Goal: Information Seeking & Learning: Learn about a topic

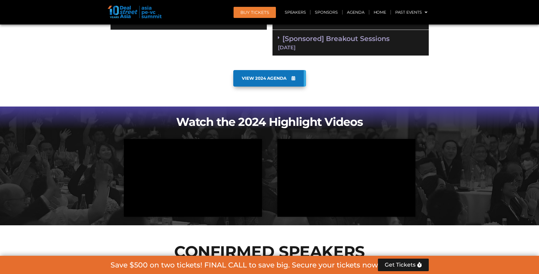
scroll to position [512, 0]
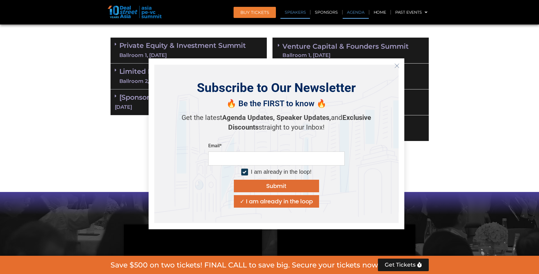
click at [298, 9] on link "Speakers" at bounding box center [296, 12] width 30 height 13
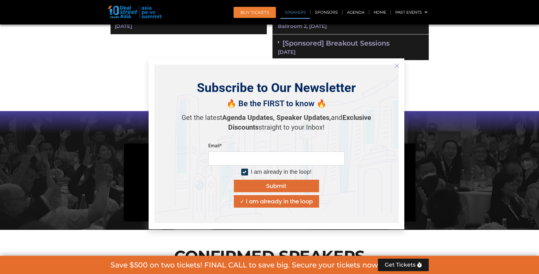
scroll to position [674, 0]
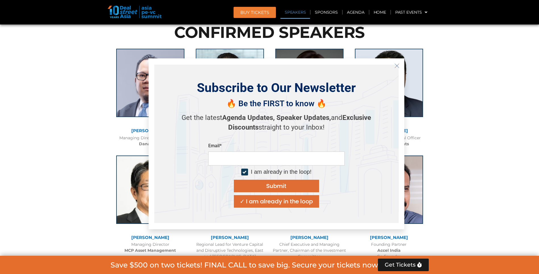
click at [396, 66] on icon "Close" at bounding box center [397, 65] width 5 height 5
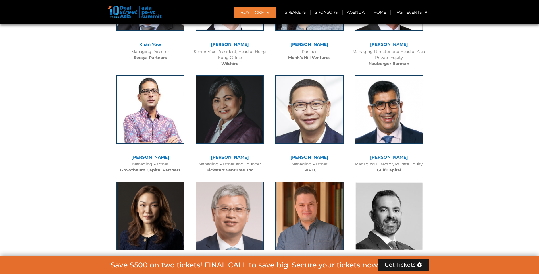
scroll to position [0, 0]
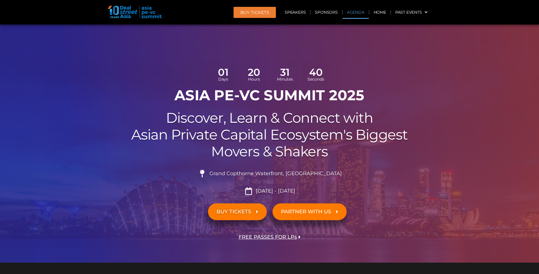
click at [359, 12] on link "Agenda" at bounding box center [356, 12] width 26 height 13
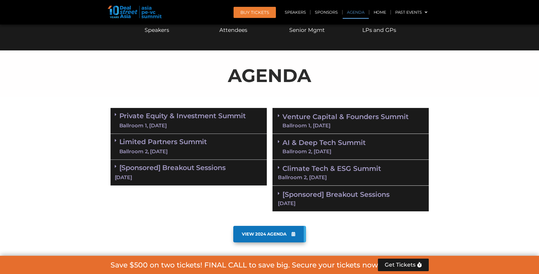
scroll to position [271, 0]
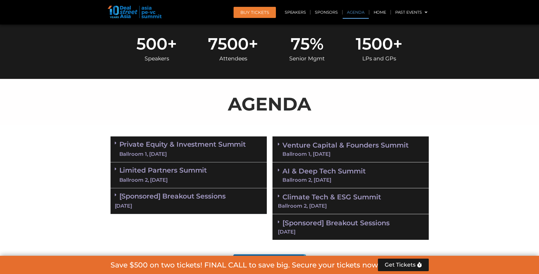
click at [177, 148] on link "Private Equity & Investment Summit Ballroom 1, 10 Sept" at bounding box center [182, 148] width 127 height 17
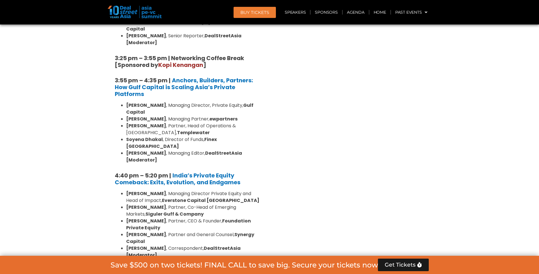
scroll to position [1039, 0]
